Goal: Find specific page/section: Find specific page/section

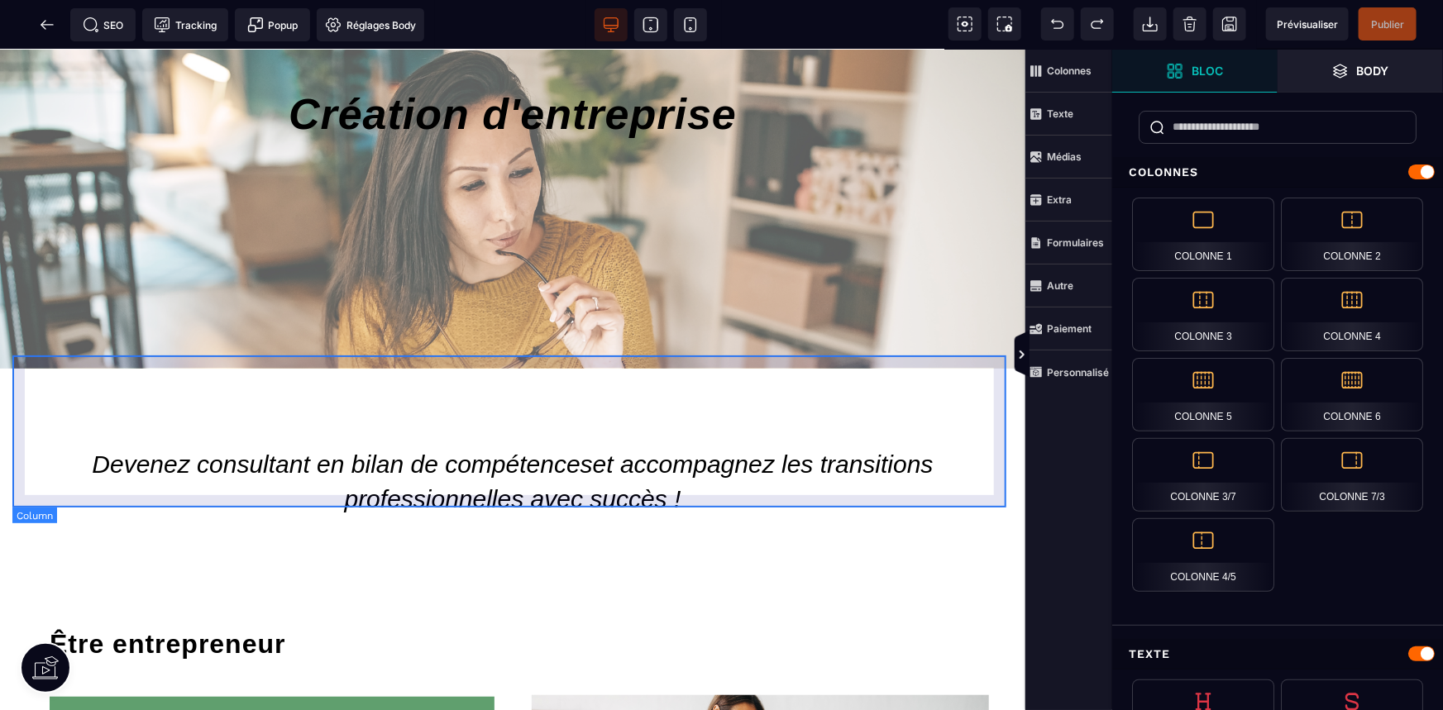
scroll to position [225, 0]
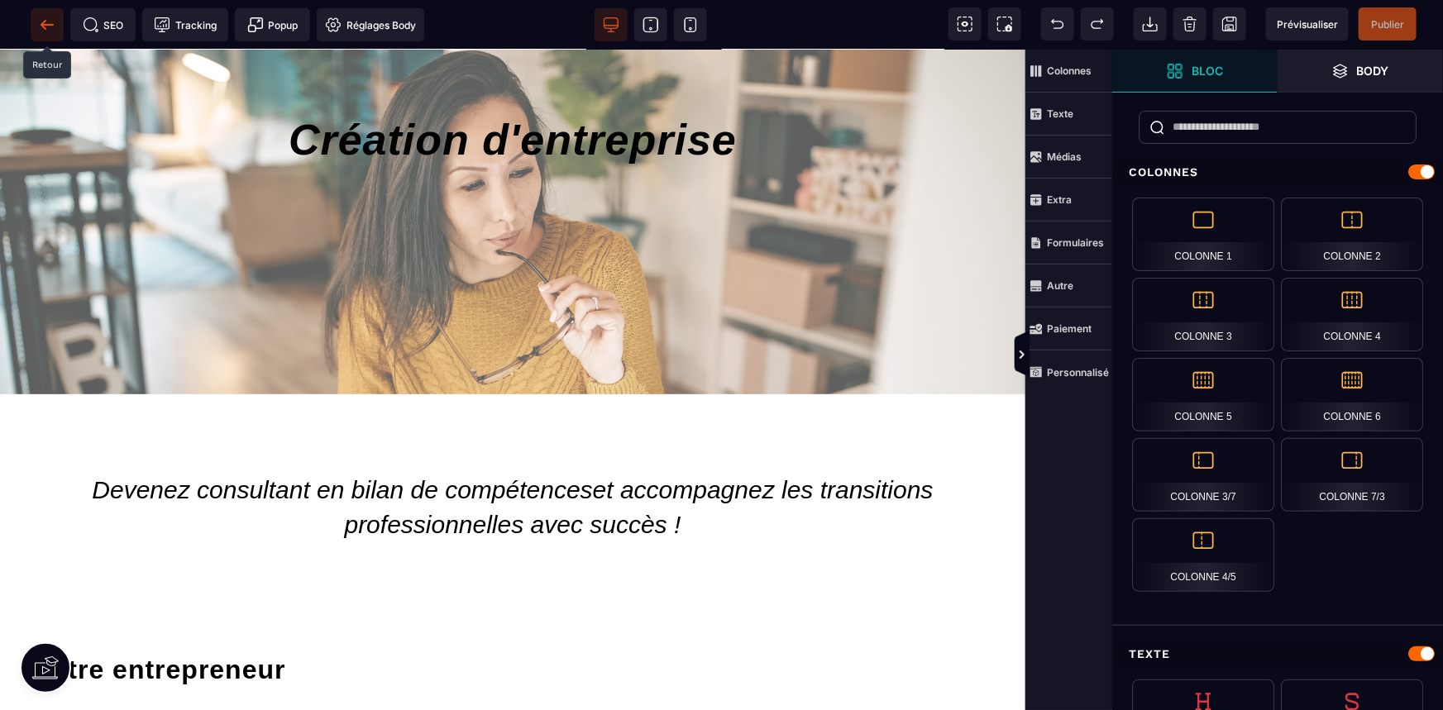
click at [41, 35] on span at bounding box center [47, 24] width 33 height 33
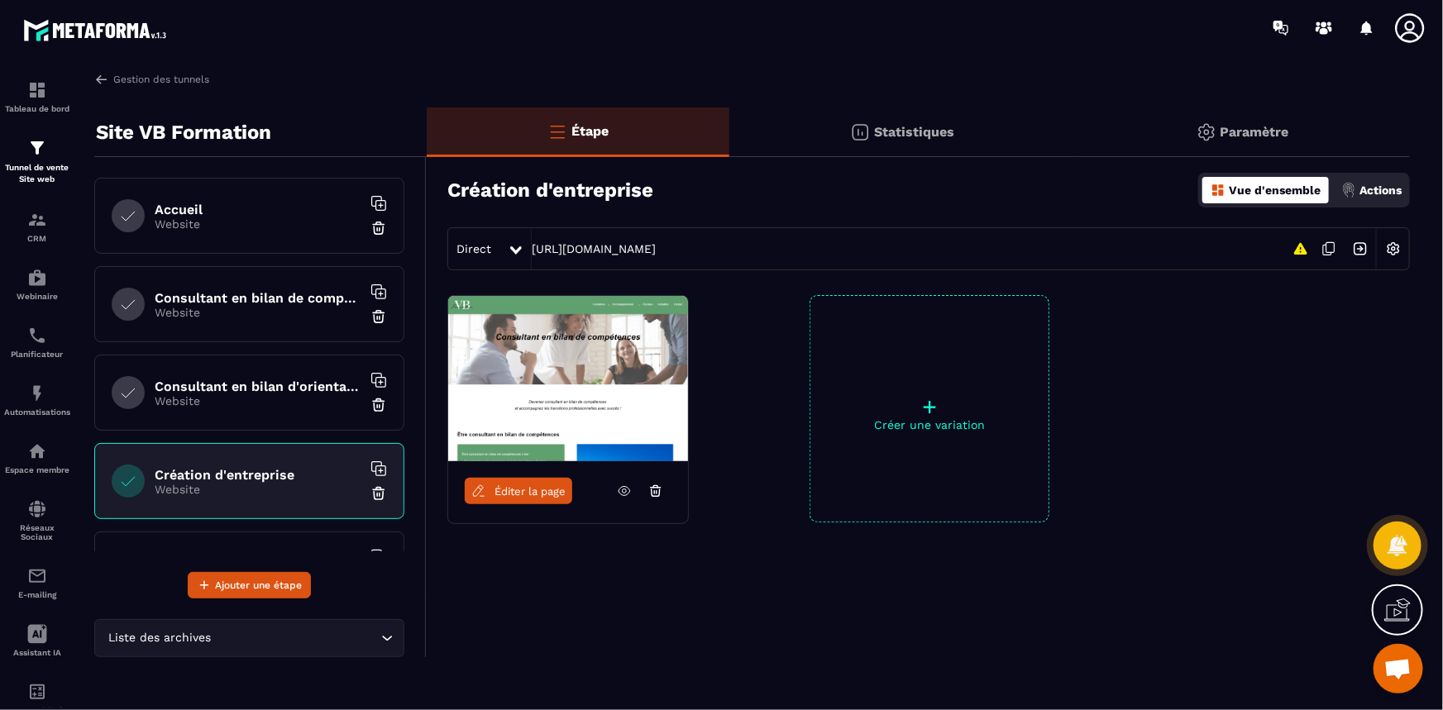
click at [217, 411] on div "Consultant en bilan d'orientation Website" at bounding box center [249, 393] width 310 height 76
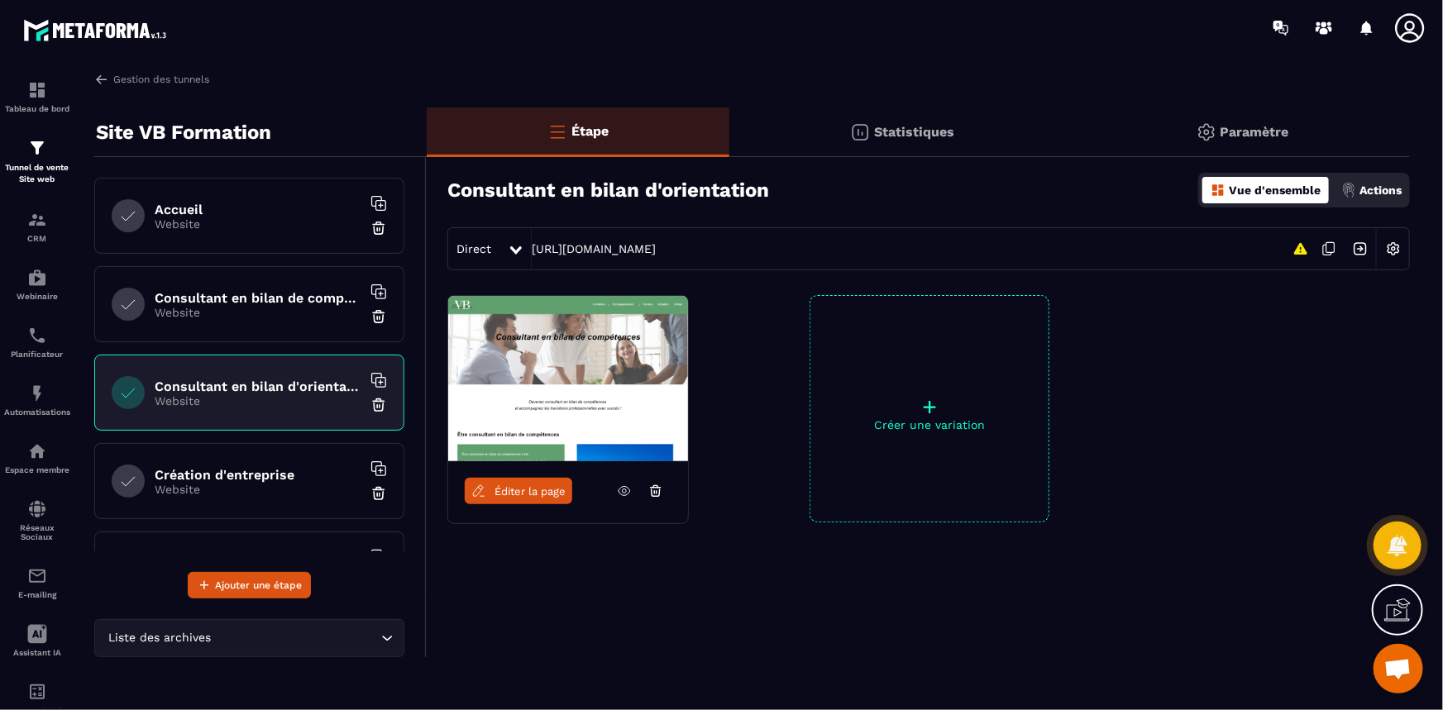
click at [493, 496] on link "Éditer la page" at bounding box center [518, 491] width 107 height 26
